Goal: Task Accomplishment & Management: Manage account settings

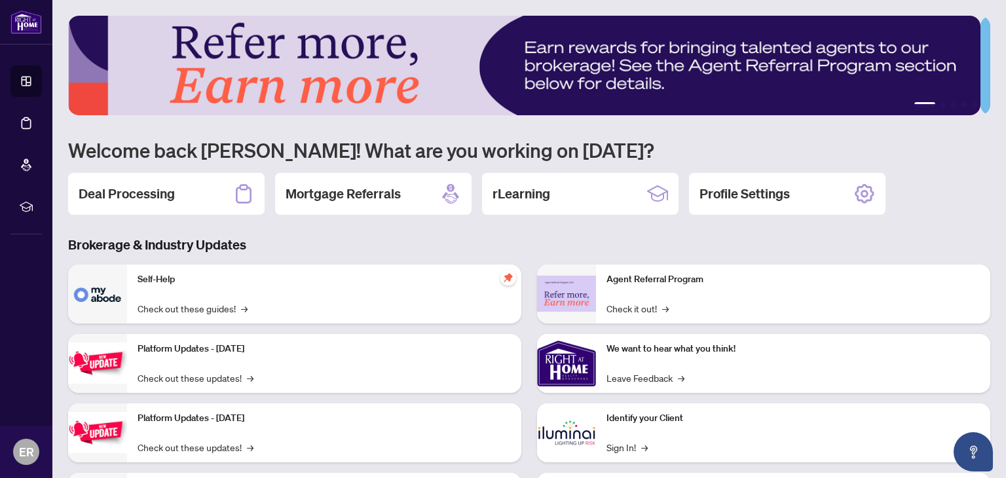
click at [144, 210] on div "Deal Processing" at bounding box center [166, 194] width 196 height 42
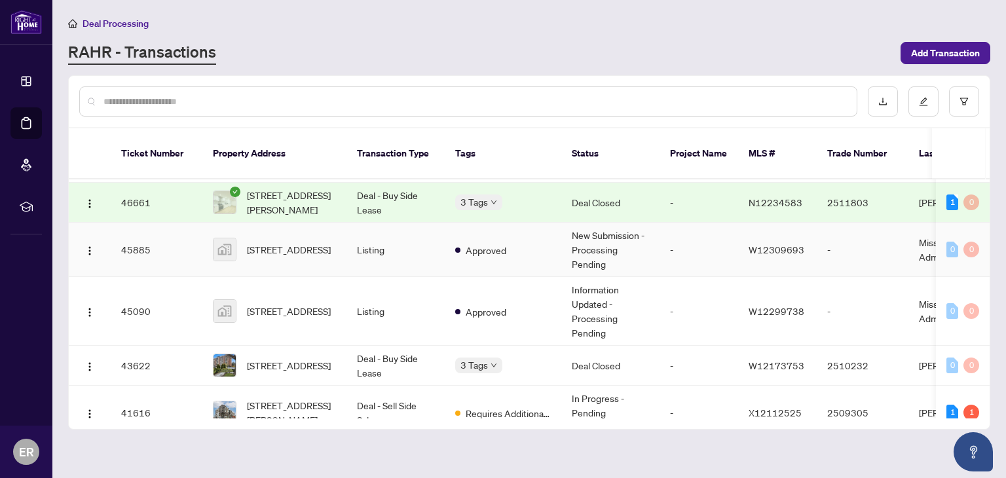
scroll to position [131, 0]
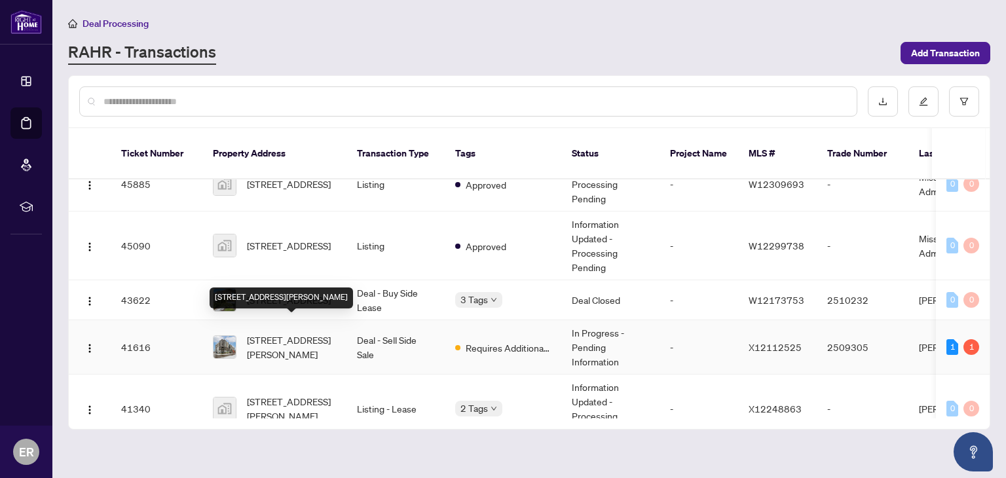
click at [320, 333] on span "[STREET_ADDRESS][PERSON_NAME]" at bounding box center [291, 347] width 89 height 29
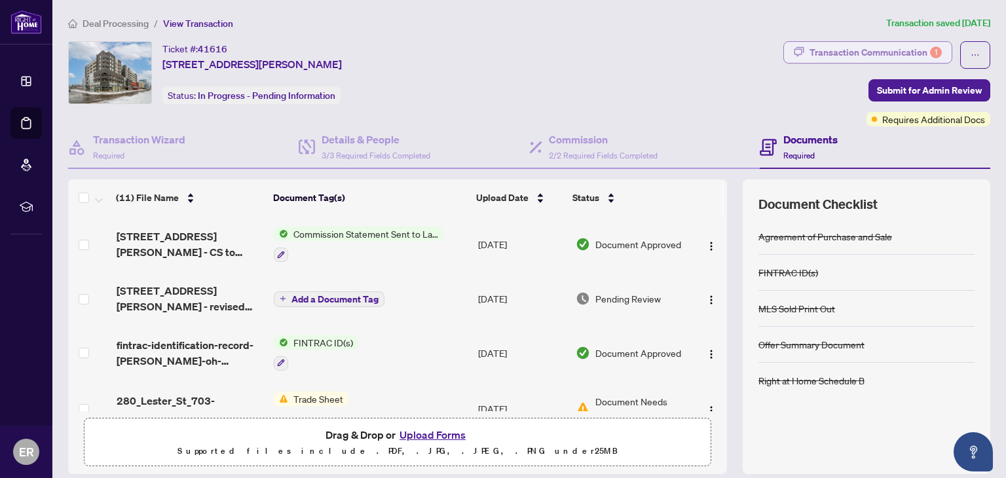
click at [888, 53] on div "Transaction Communication 1" at bounding box center [875, 52] width 132 height 21
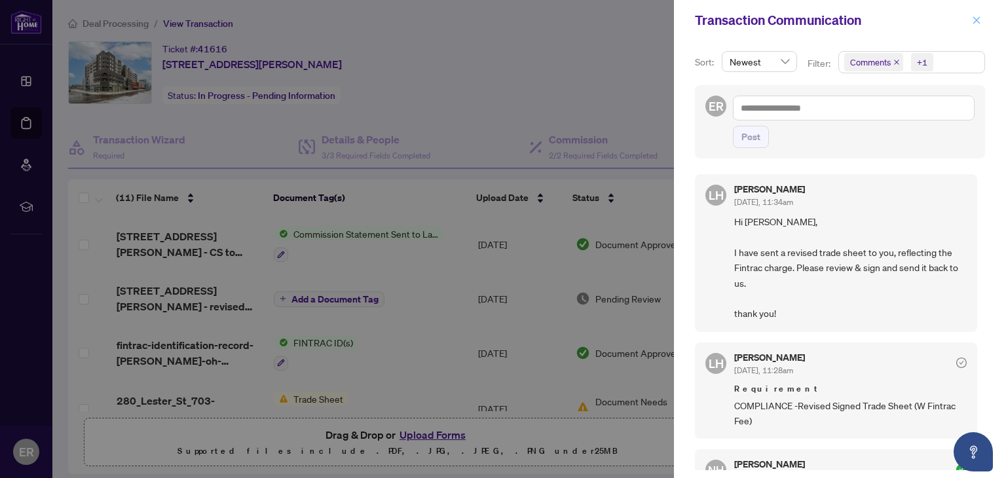
click at [978, 19] on icon "close" at bounding box center [976, 19] width 7 height 7
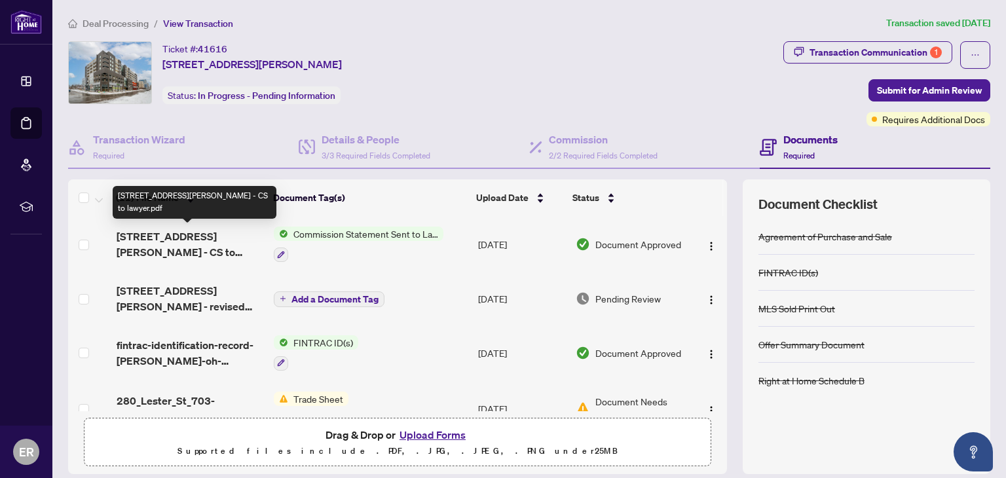
click at [185, 241] on span "[STREET_ADDRESS][PERSON_NAME] - CS to lawyer.pdf" at bounding box center [190, 244] width 147 height 31
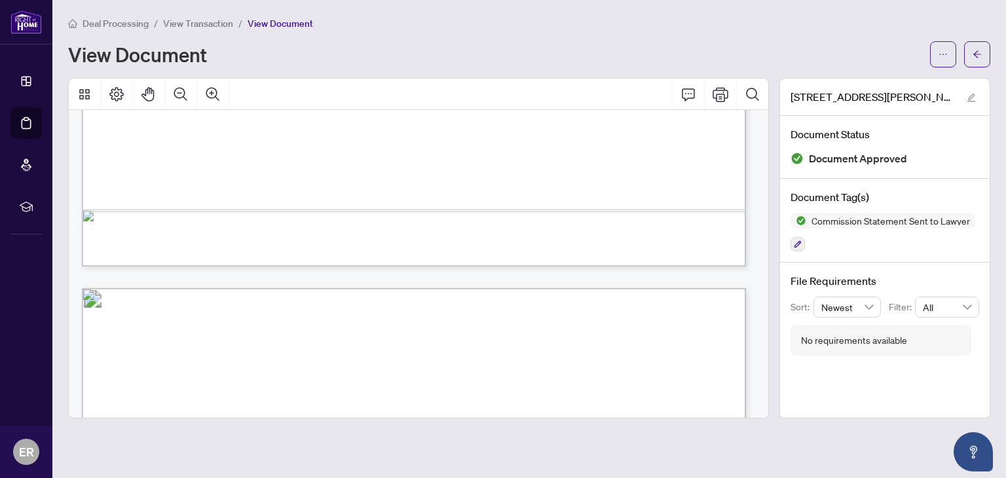
scroll to position [851, 0]
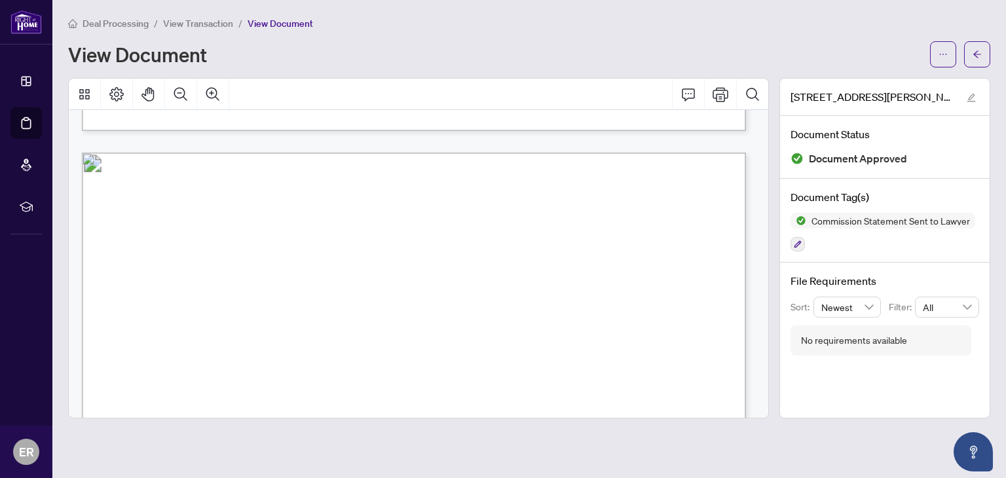
click at [186, 22] on span "View Transaction" at bounding box center [198, 24] width 70 height 12
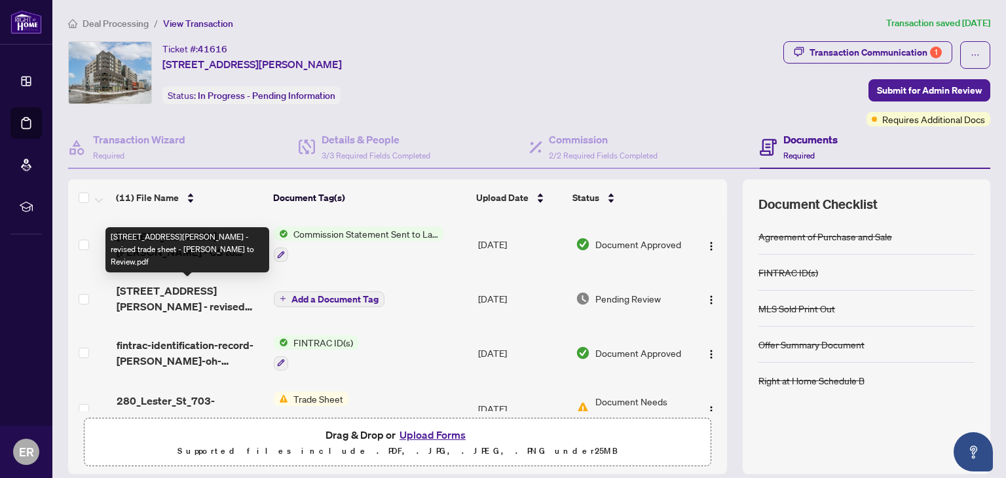
click at [198, 295] on span "[STREET_ADDRESS][PERSON_NAME] - revised trade sheet - [PERSON_NAME] to Review.p…" at bounding box center [190, 298] width 147 height 31
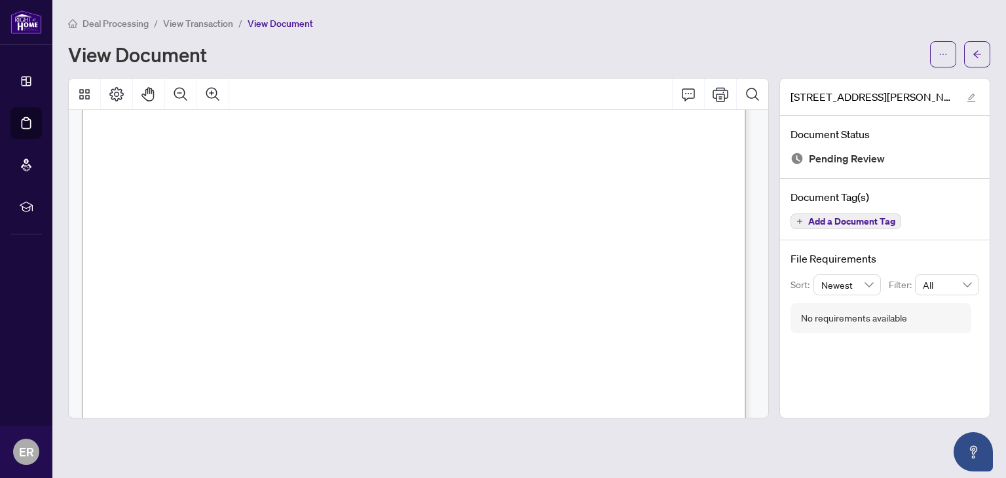
scroll to position [262, 0]
click at [930, 50] on button "button" at bounding box center [943, 54] width 26 height 26
click at [907, 80] on span "Download" at bounding box center [896, 82] width 100 height 14
click at [972, 62] on span "button" at bounding box center [976, 54] width 9 height 21
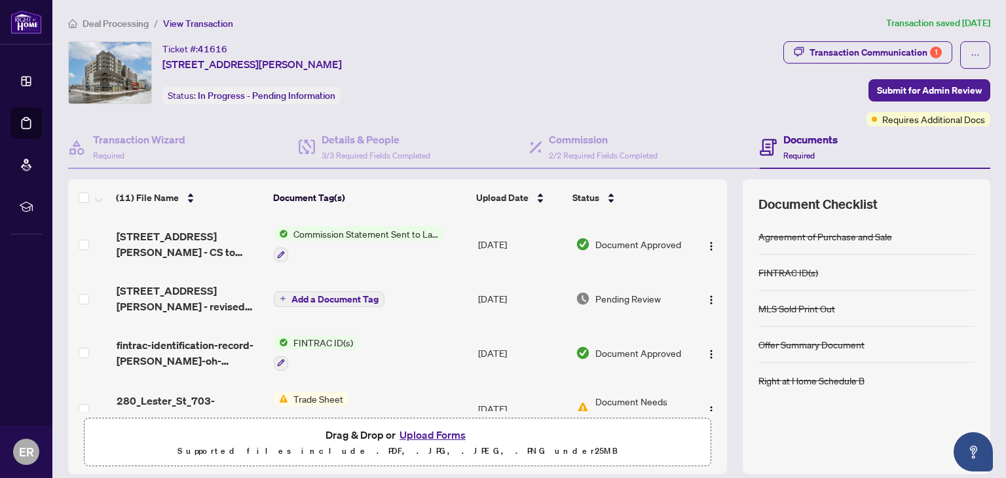
click at [448, 436] on button "Upload Forms" at bounding box center [432, 434] width 74 height 17
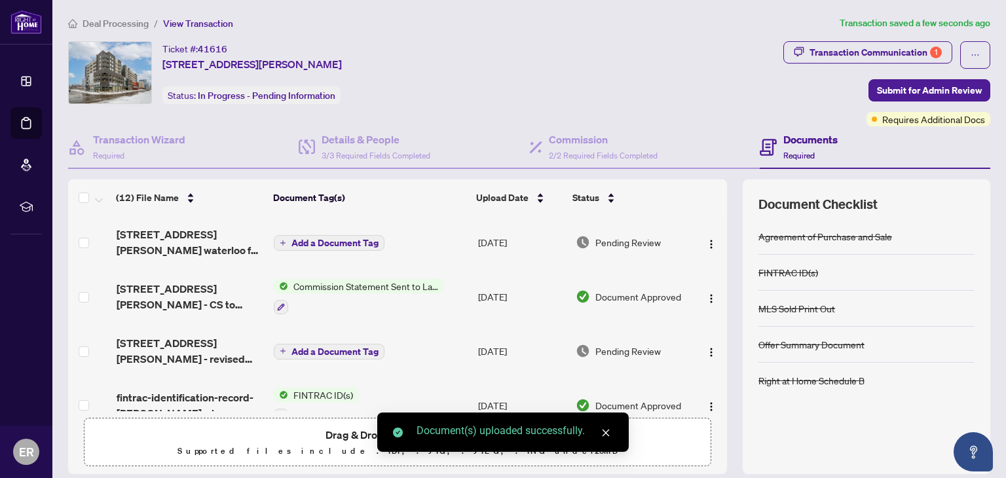
click at [322, 241] on span "Add a Document Tag" at bounding box center [334, 242] width 87 height 9
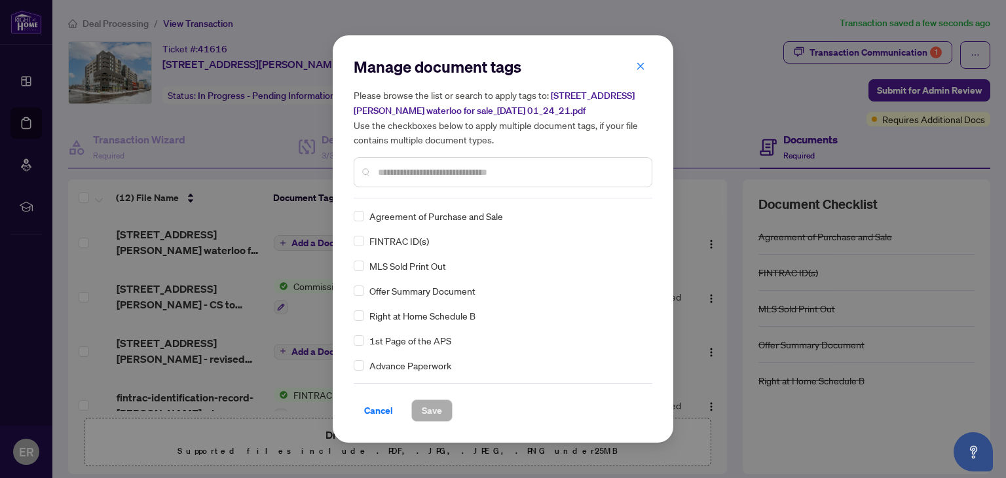
click at [466, 175] on input "text" at bounding box center [509, 172] width 263 height 14
type input "*****"
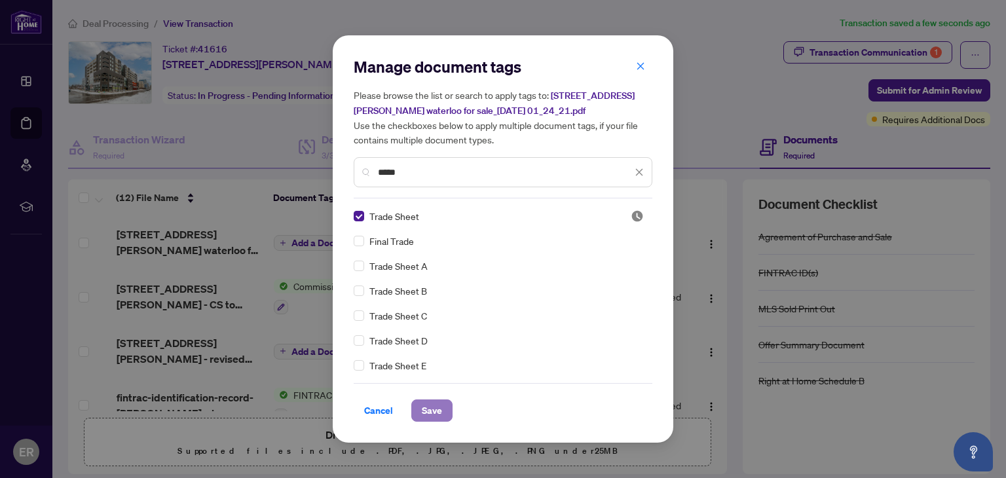
click at [440, 410] on span "Save" at bounding box center [432, 410] width 20 height 21
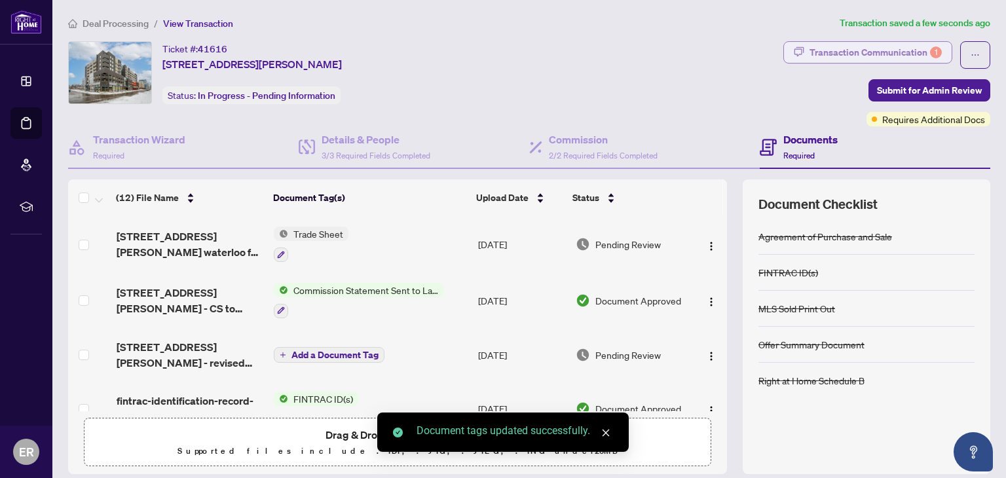
click at [877, 47] on div "Transaction Communication 1" at bounding box center [875, 52] width 132 height 21
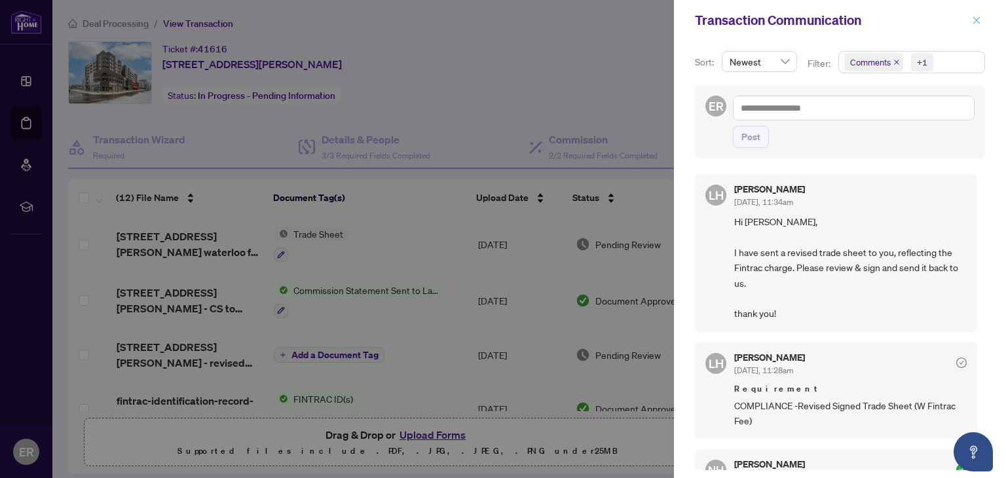
click at [974, 26] on span "button" at bounding box center [976, 20] width 9 height 21
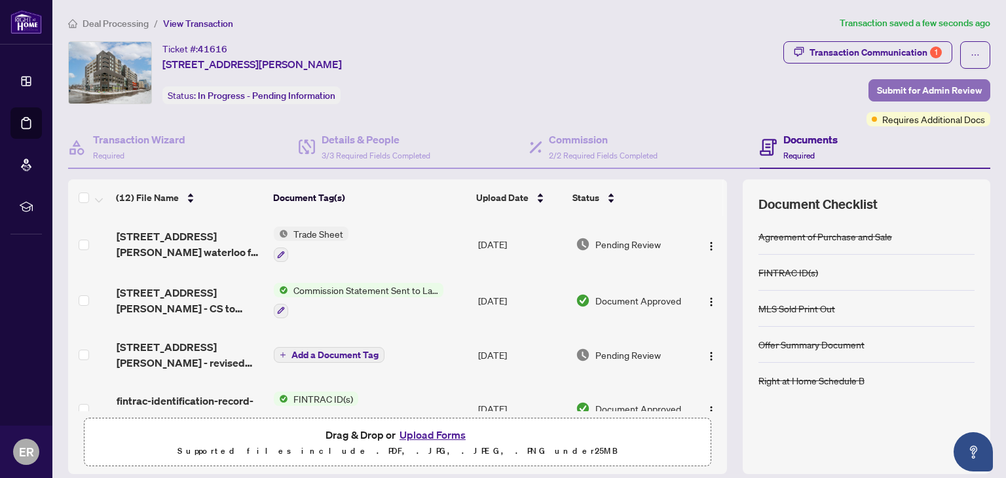
click at [920, 92] on span "Submit for Admin Review" at bounding box center [929, 90] width 105 height 21
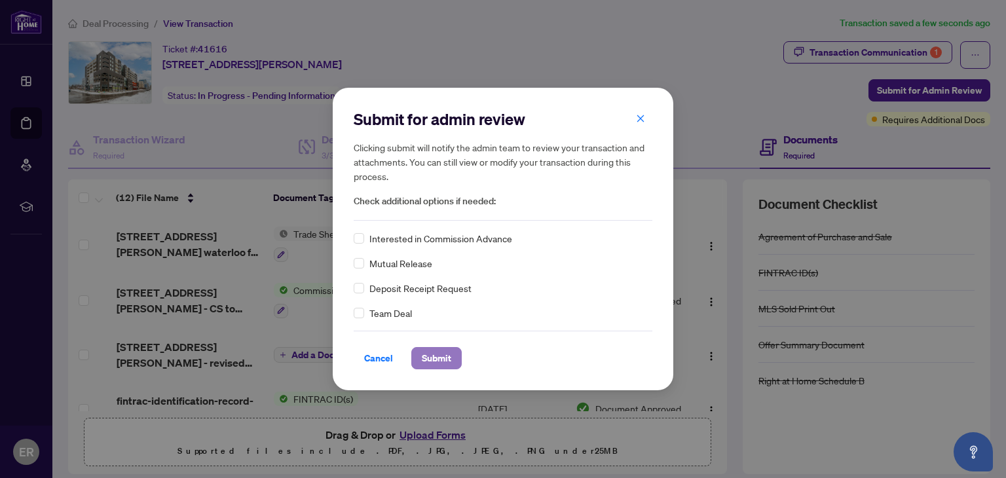
click at [428, 352] on span "Submit" at bounding box center [436, 358] width 29 height 21
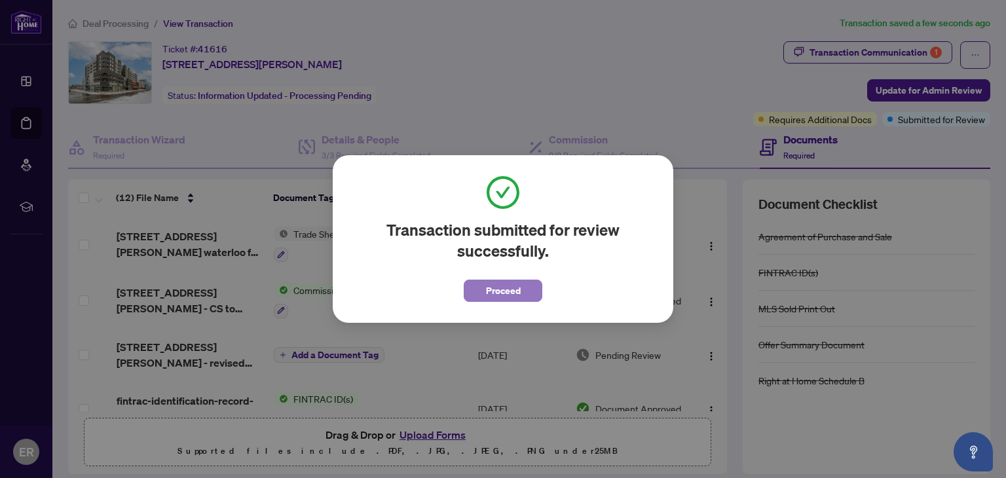
click at [532, 295] on button "Proceed" at bounding box center [503, 291] width 79 height 22
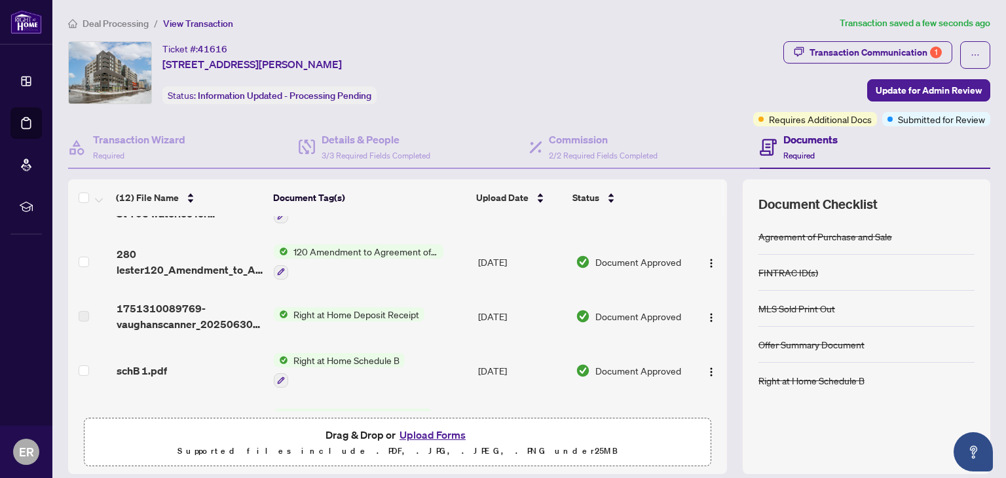
scroll to position [452, 0]
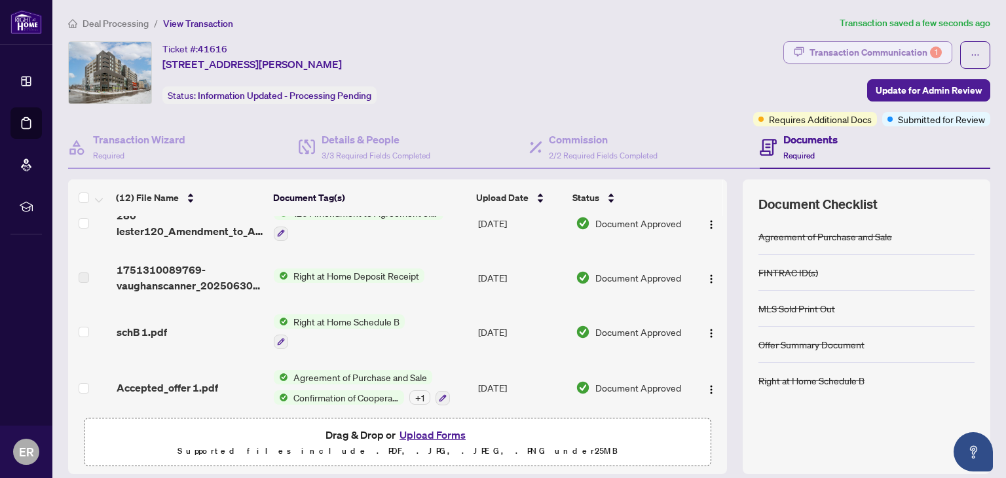
click at [854, 49] on div "Transaction Communication 1" at bounding box center [875, 52] width 132 height 21
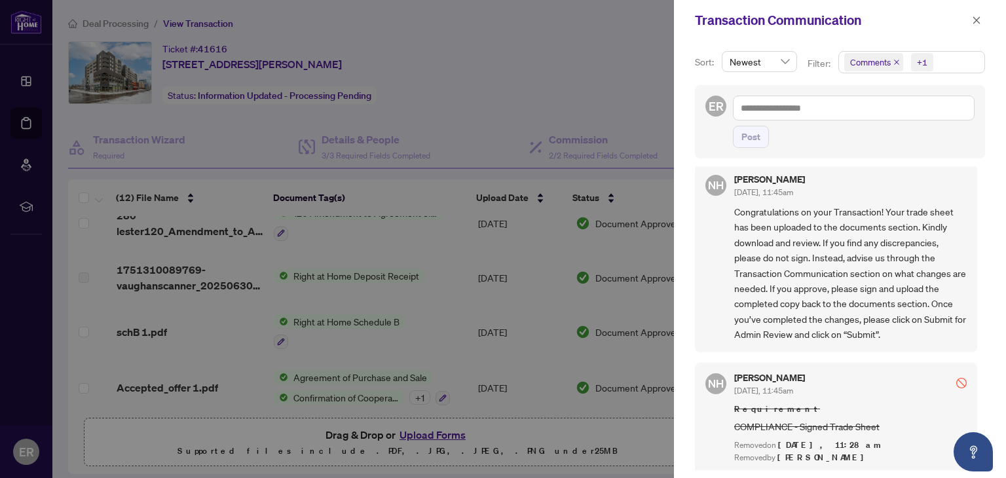
scroll to position [1, 0]
click at [971, 18] on button "button" at bounding box center [976, 20] width 17 height 16
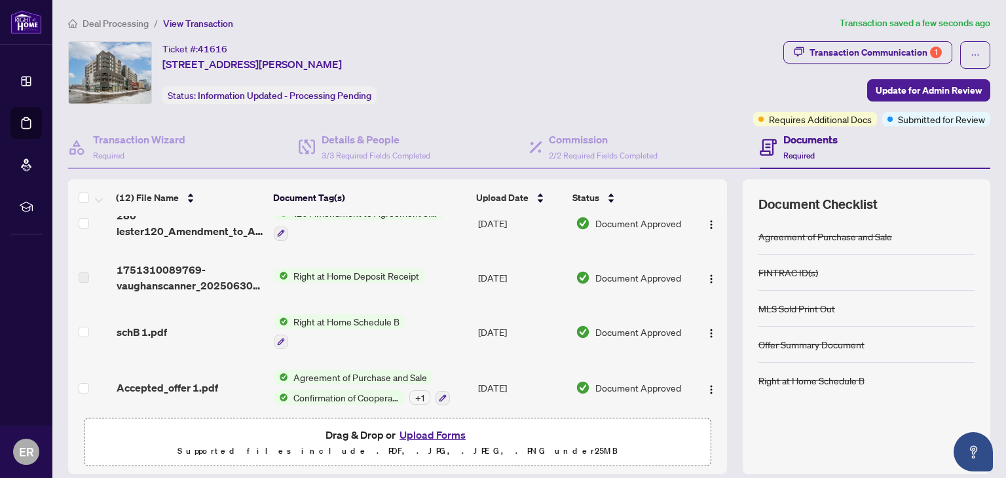
click at [926, 94] on span "Update for Admin Review" at bounding box center [928, 90] width 106 height 21
click at [563, 145] on h4 "Commission" at bounding box center [603, 140] width 109 height 16
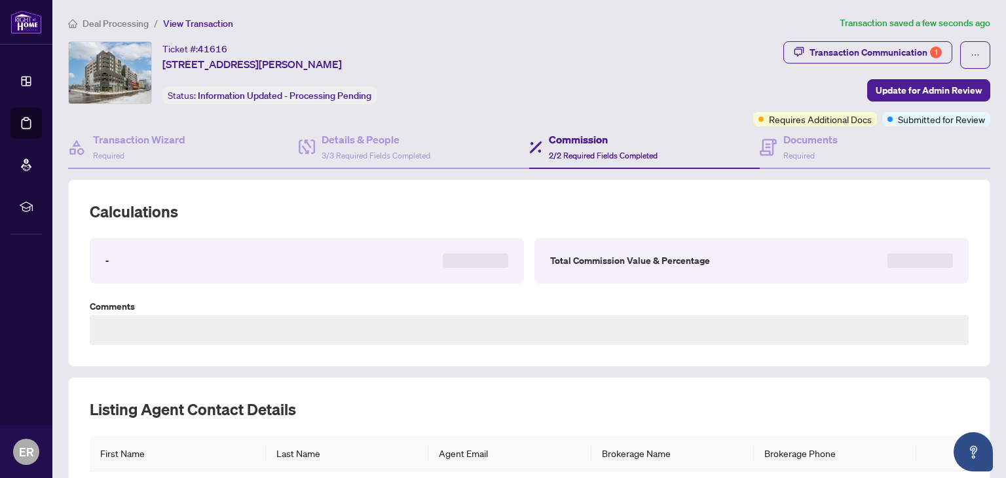
type textarea "**********"
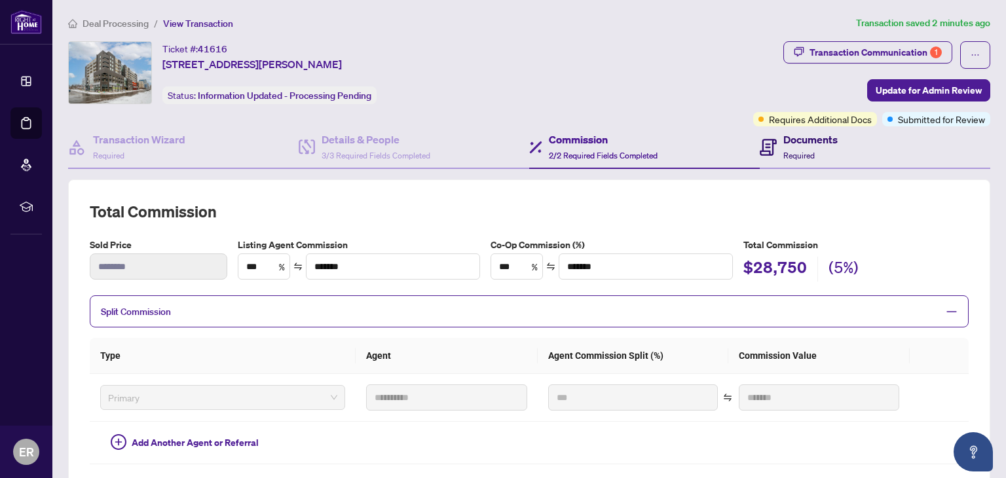
click at [784, 147] on div "Documents Required" at bounding box center [810, 147] width 54 height 31
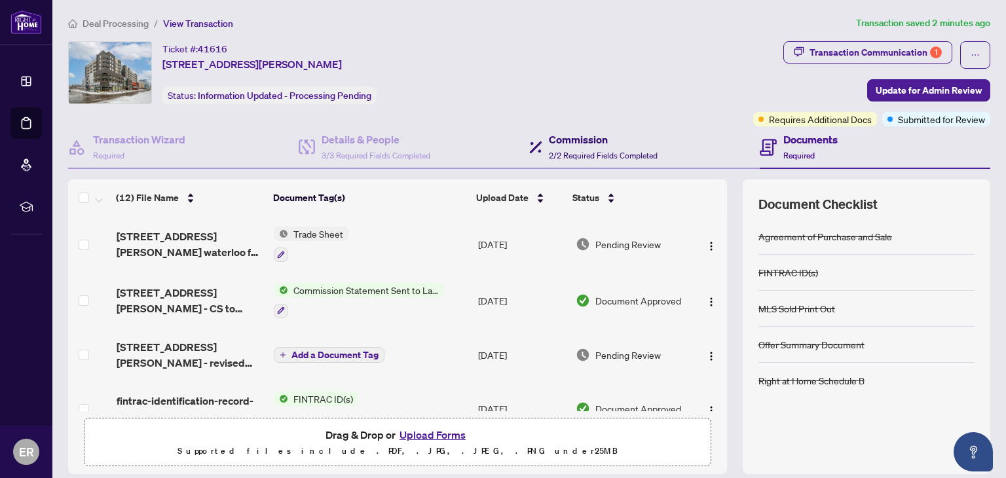
click at [597, 153] on span "2/2 Required Fields Completed" at bounding box center [603, 156] width 109 height 10
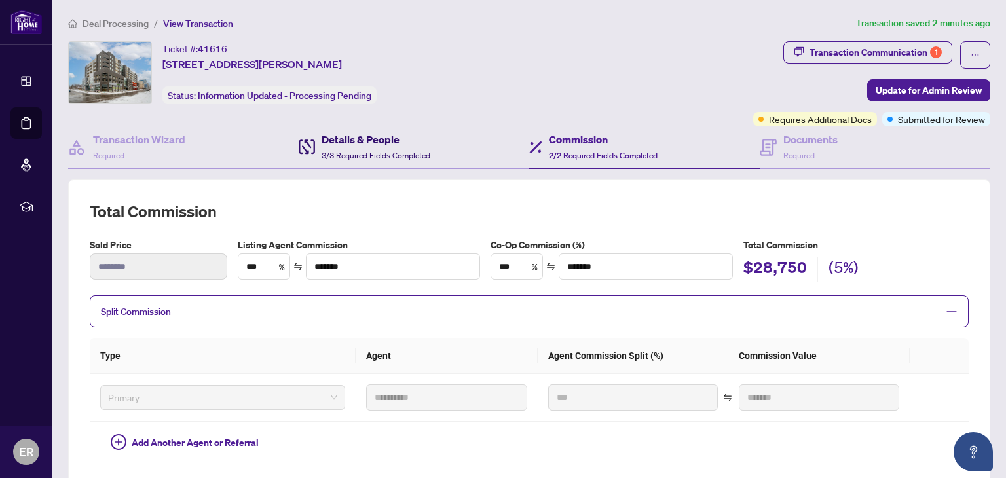
click at [375, 151] on span "3/3 Required Fields Completed" at bounding box center [375, 156] width 109 height 10
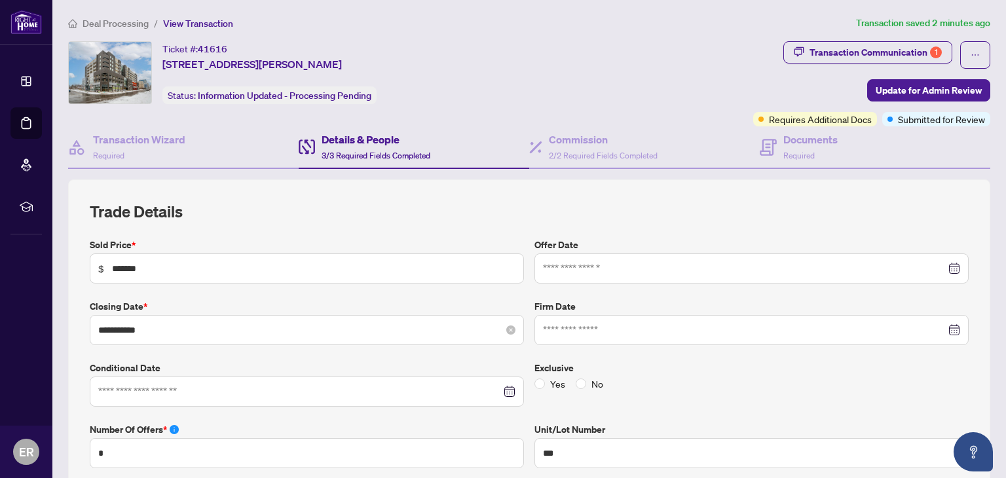
click at [235, 342] on div "**********" at bounding box center [307, 330] width 434 height 30
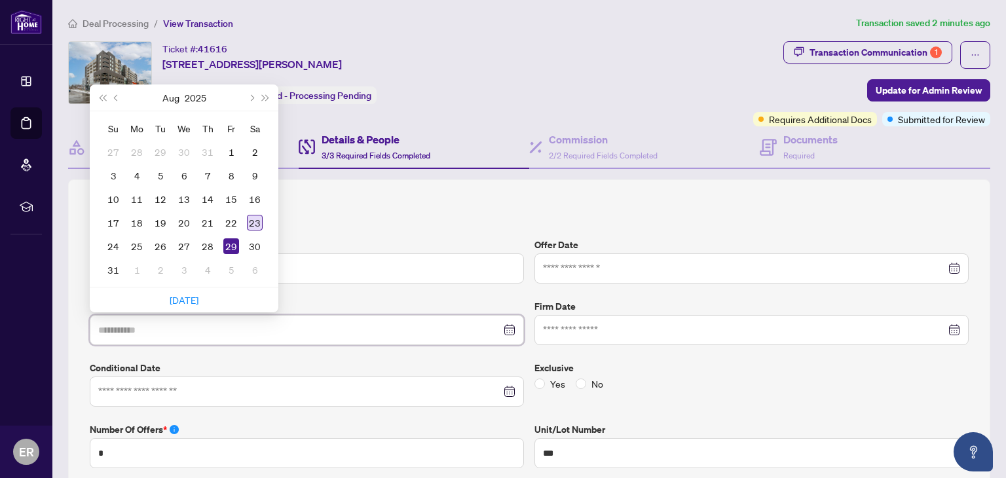
type input "**********"
click at [251, 218] on div "23" at bounding box center [255, 223] width 16 height 16
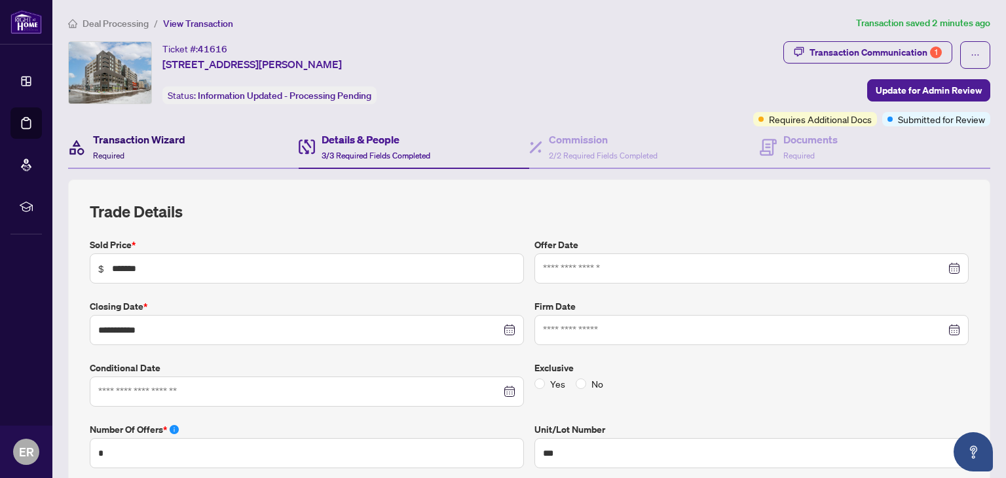
click at [181, 153] on div "Transaction Wizard Required" at bounding box center [139, 147] width 92 height 31
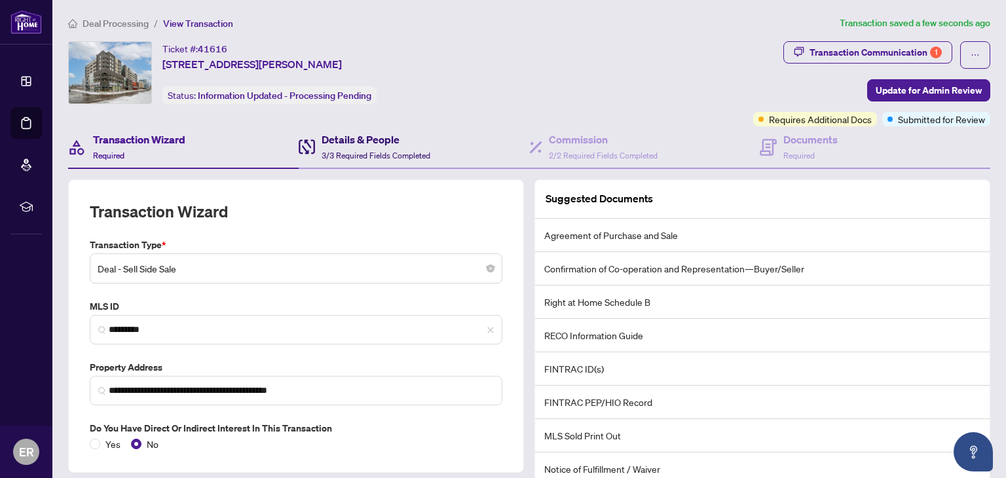
click at [318, 152] on div "Details & People 3/3 Required Fields Completed" at bounding box center [365, 147] width 132 height 31
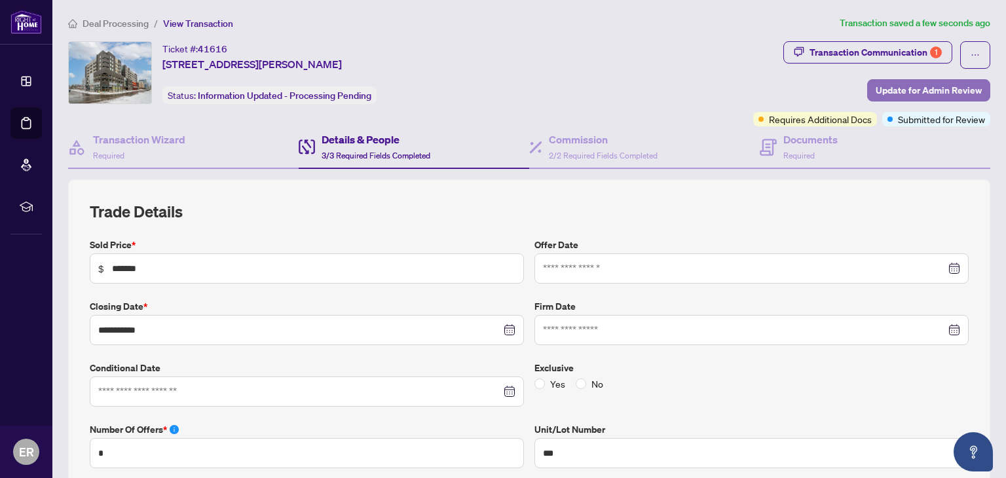
click at [875, 87] on span "Update for Admin Review" at bounding box center [928, 90] width 106 height 21
